Goal: Go to known website: Access a specific website the user already knows

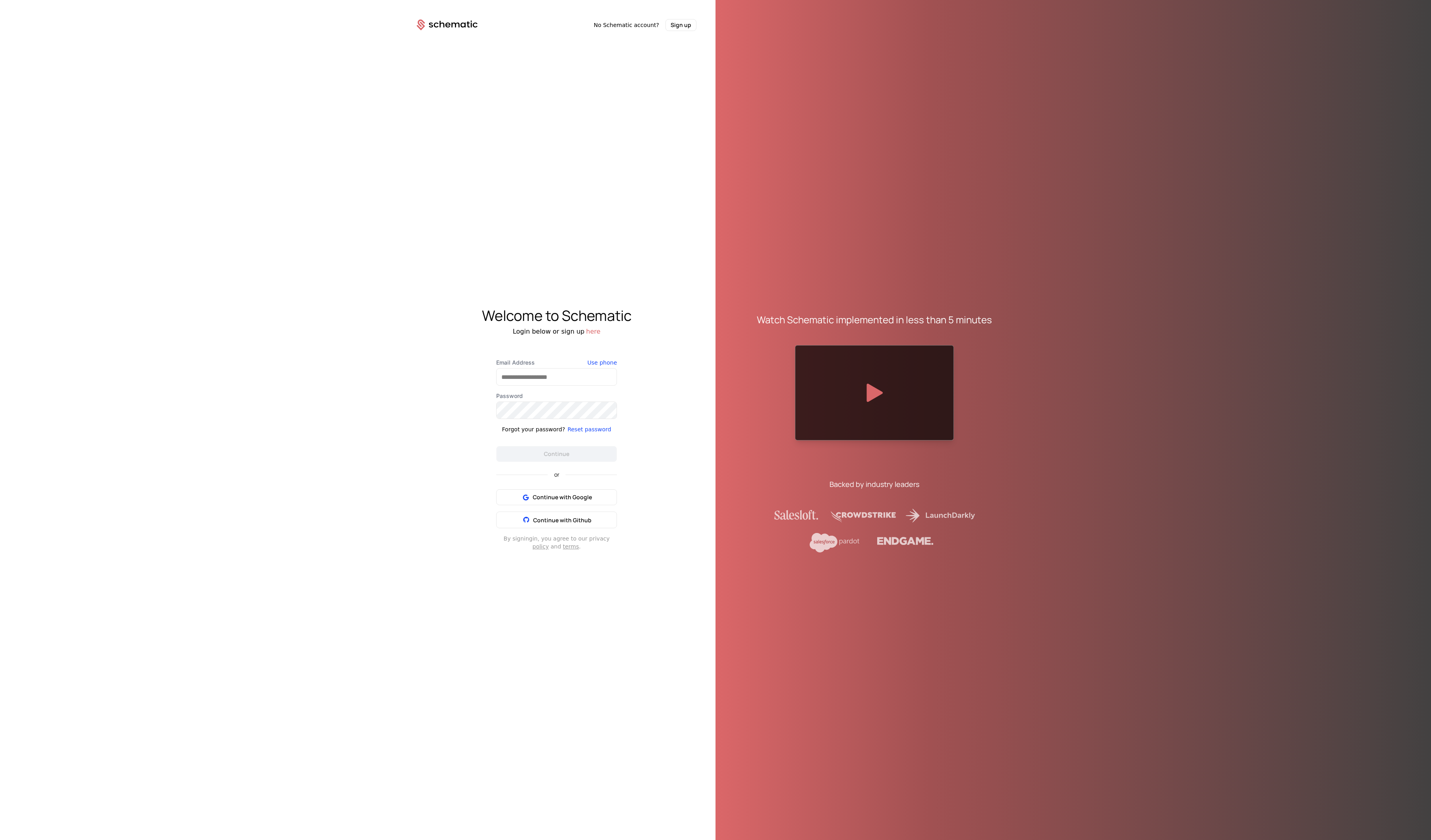
click at [450, 25] on icon at bounding box center [447, 25] width 61 height 11
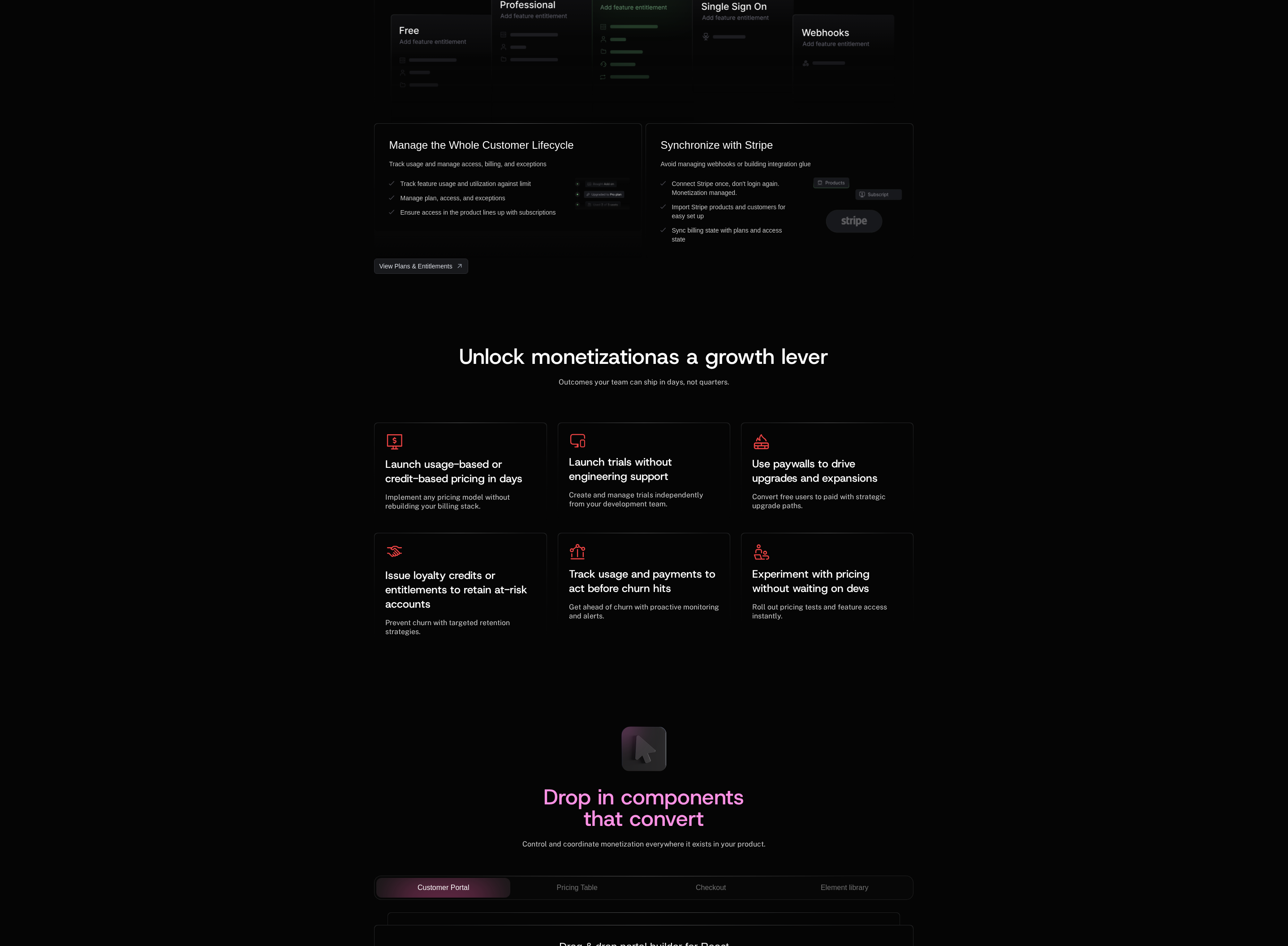
scroll to position [2645, 0]
